Goal: Task Accomplishment & Management: Manage account settings

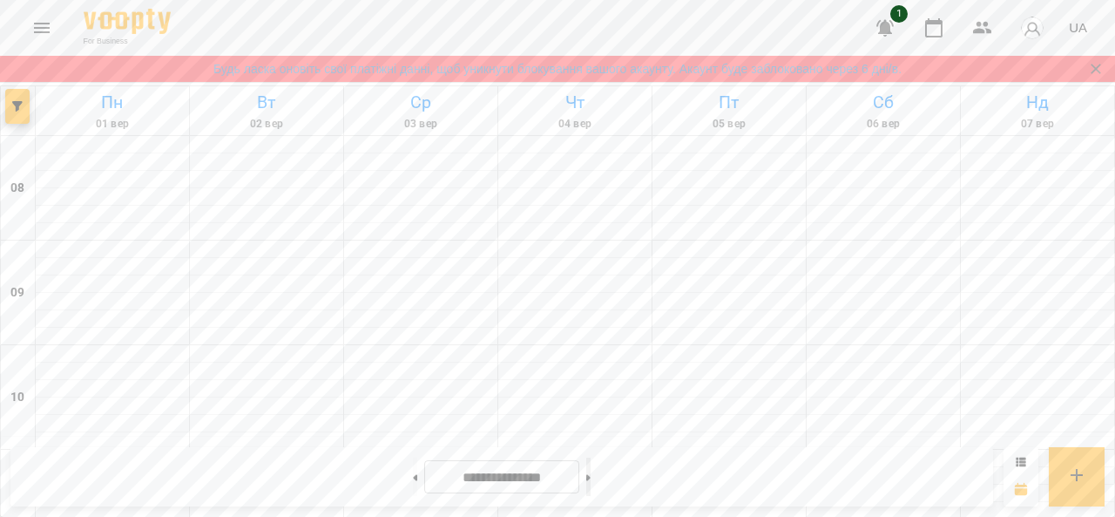
click at [591, 481] on button at bounding box center [588, 476] width 4 height 38
type input "**********"
click at [1037, 29] on img "button" at bounding box center [1032, 28] width 24 height 24
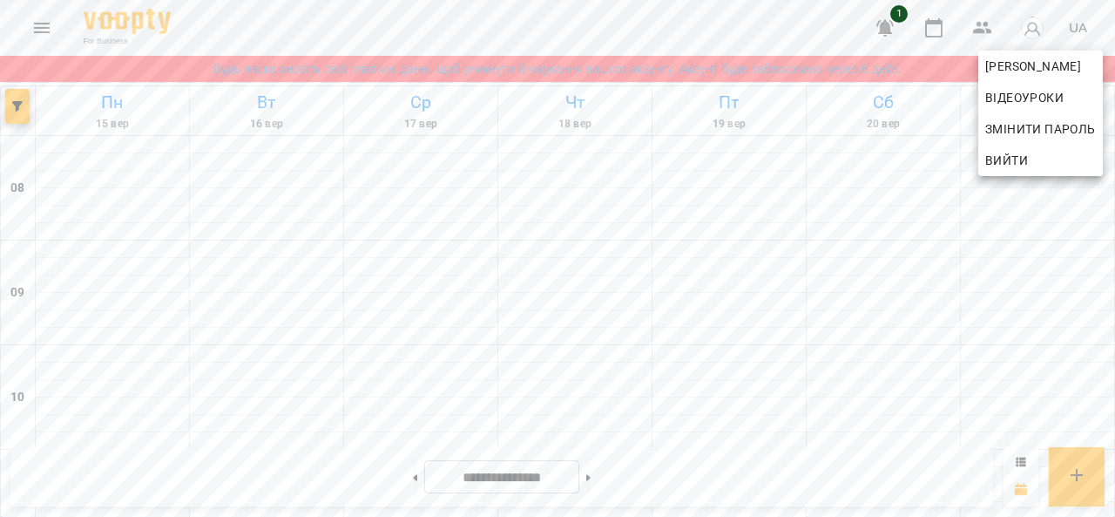
click at [1078, 26] on div at bounding box center [557, 258] width 1115 height 517
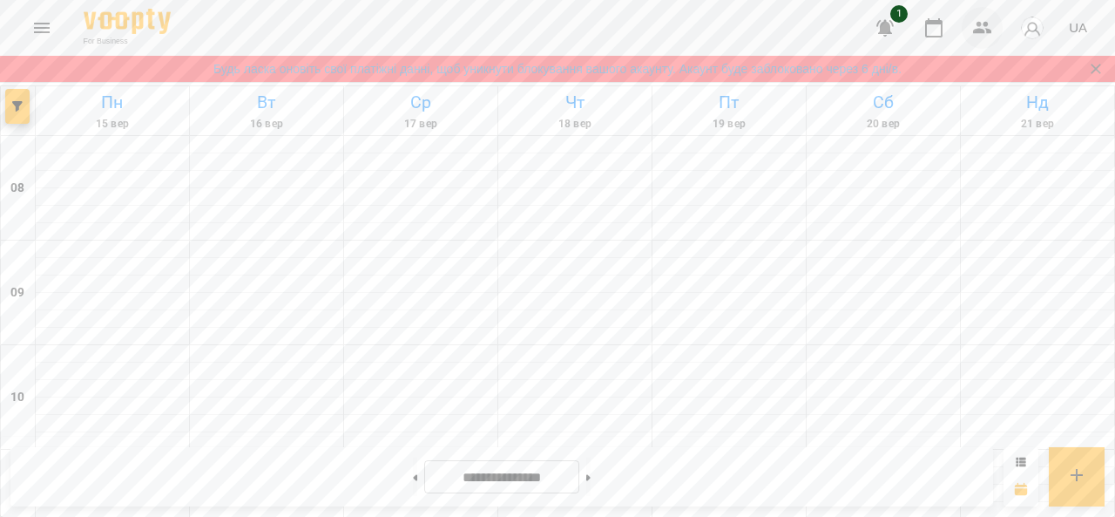
click at [980, 29] on icon "button" at bounding box center [982, 28] width 19 height 12
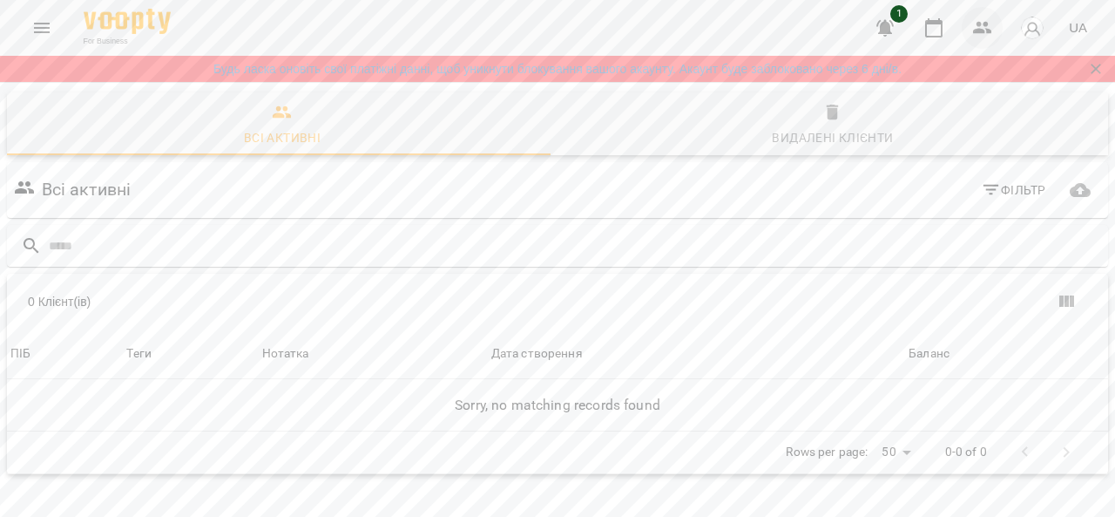
click at [970, 31] on button "button" at bounding box center [983, 28] width 42 height 42
click at [936, 34] on icon "button" at bounding box center [933, 27] width 21 height 21
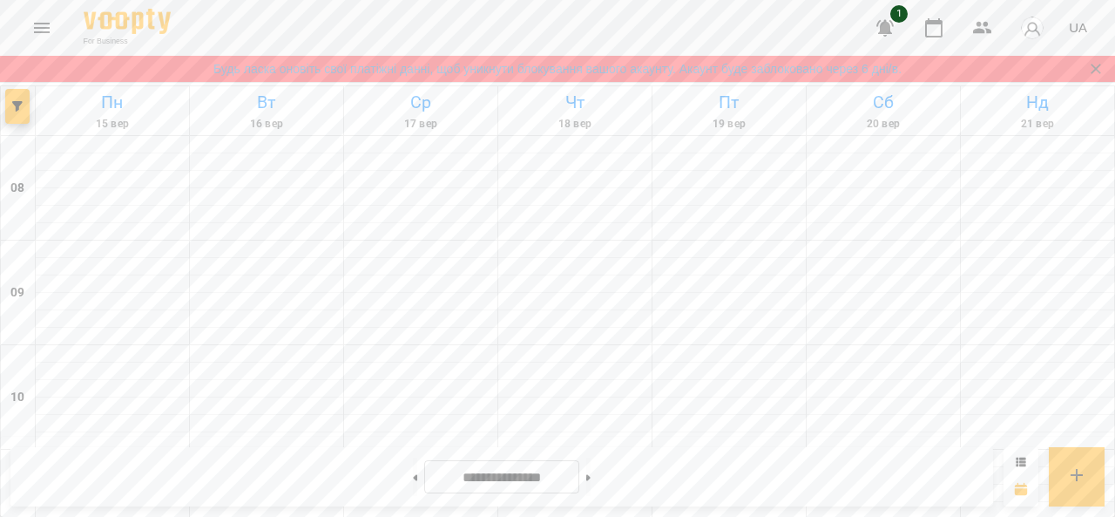
click at [888, 23] on icon "button" at bounding box center [884, 28] width 17 height 17
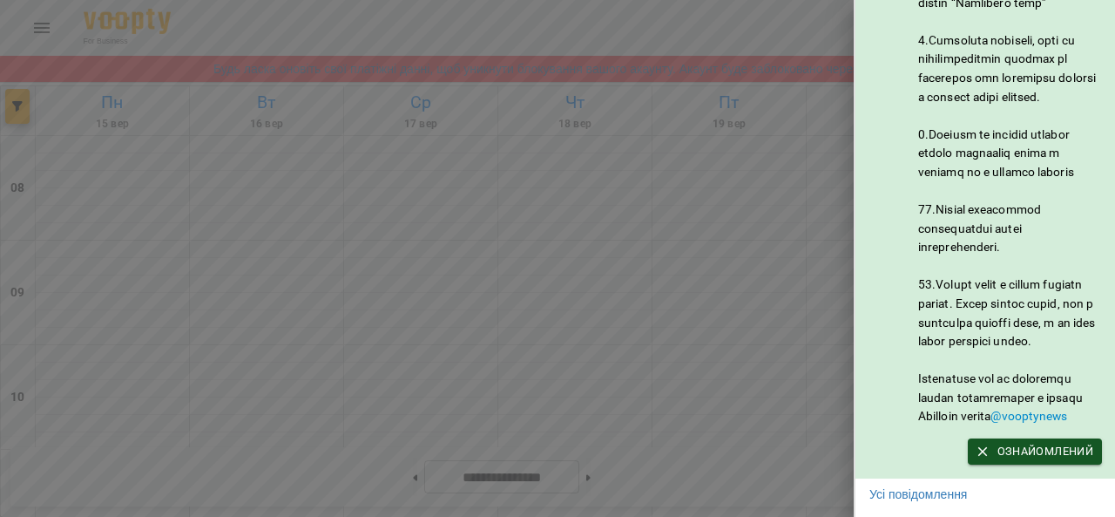
scroll to position [943, 0]
click at [797, 17] on div at bounding box center [557, 258] width 1115 height 517
